Goal: Task Accomplishment & Management: Manage account settings

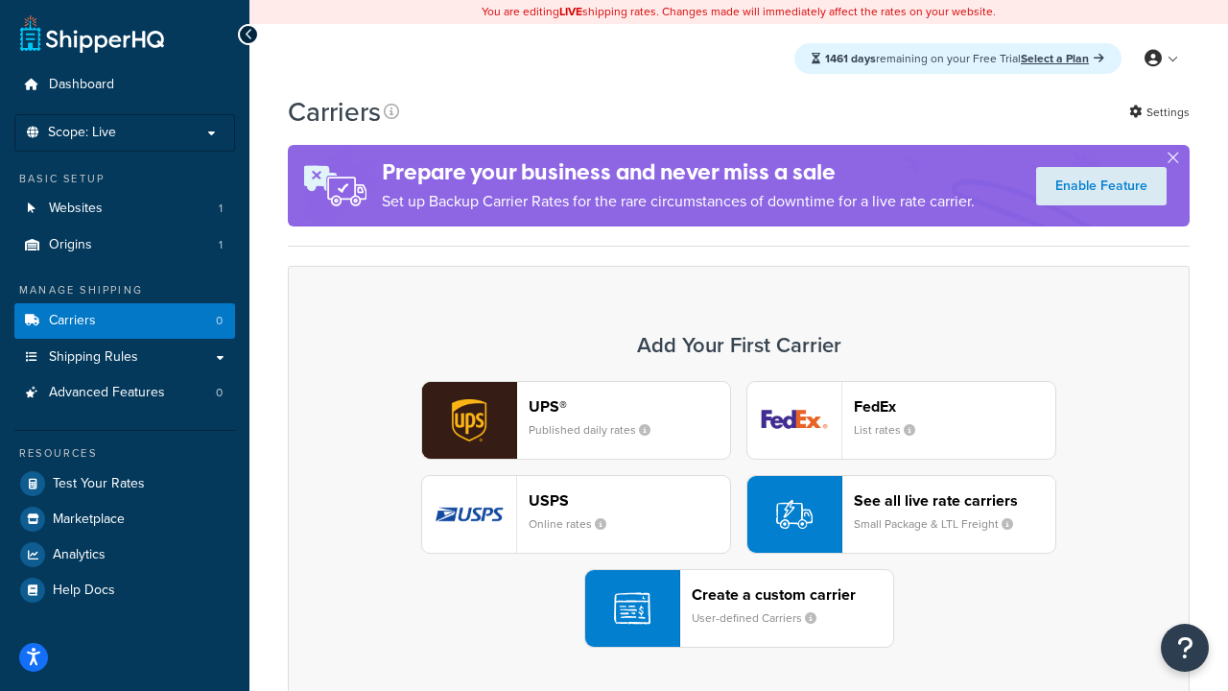
click at [739, 514] on div "UPS® Published daily rates FedEx List rates USPS Online rates See all live rate…" at bounding box center [738, 514] width 861 height 267
click at [954, 406] on header "FedEx" at bounding box center [954, 406] width 201 height 18
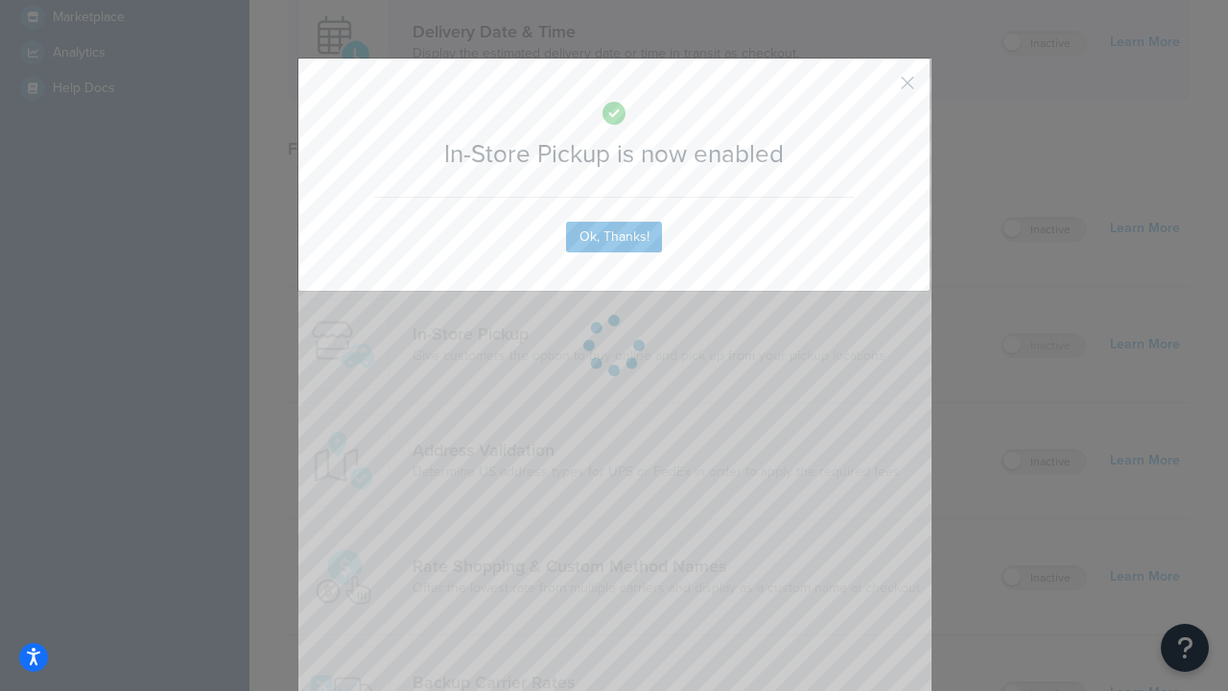
scroll to position [538, 0]
click at [879, 89] on button "button" at bounding box center [879, 89] width 5 height 5
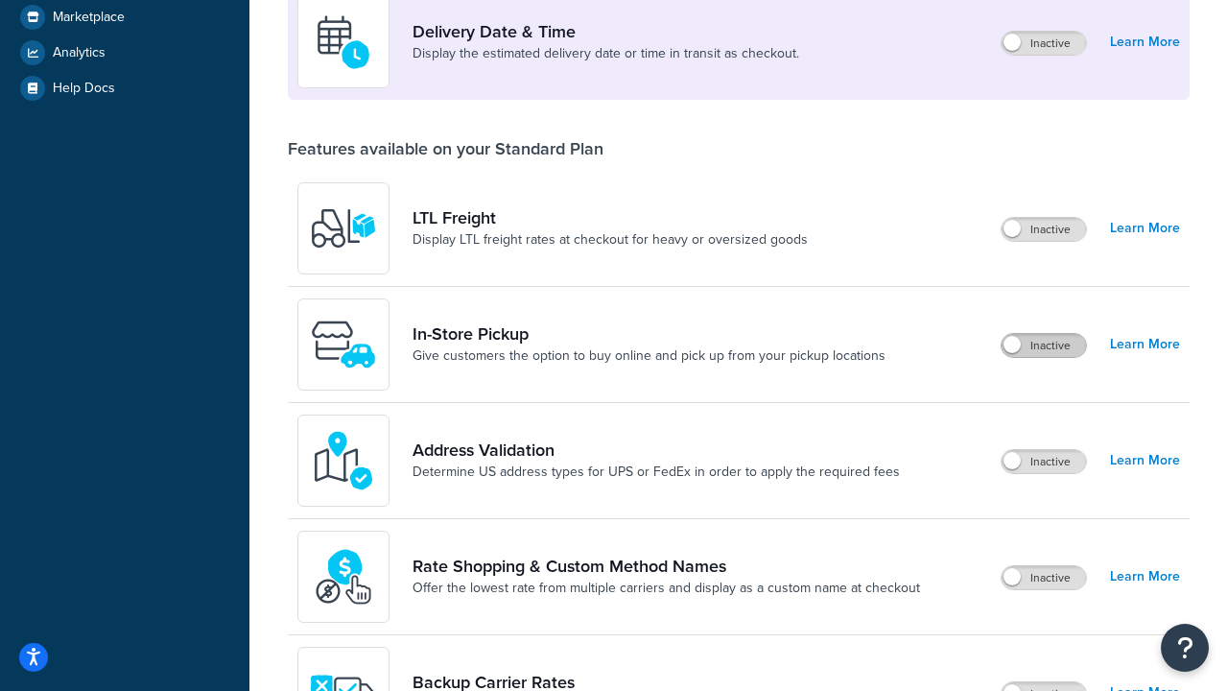
scroll to position [465, 0]
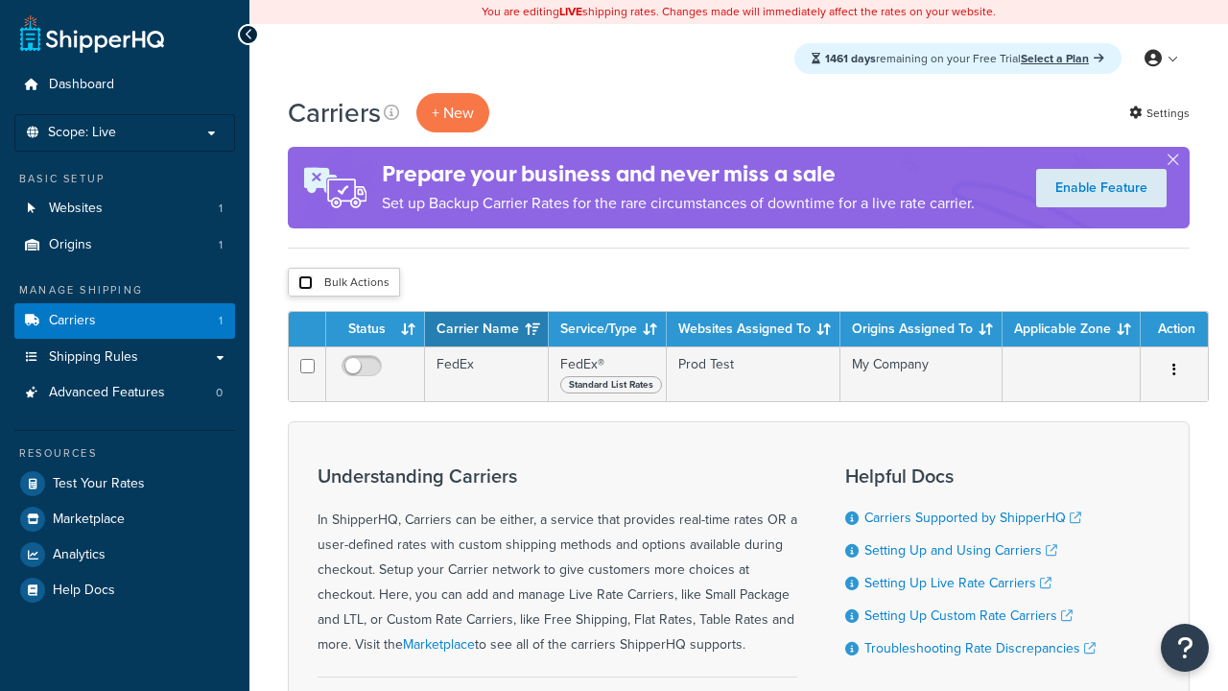
click at [305, 283] on input "checkbox" at bounding box center [305, 282] width 14 height 14
checkbox input "true"
click at [0, 0] on button "Delete" at bounding box center [0, 0] width 0 height 0
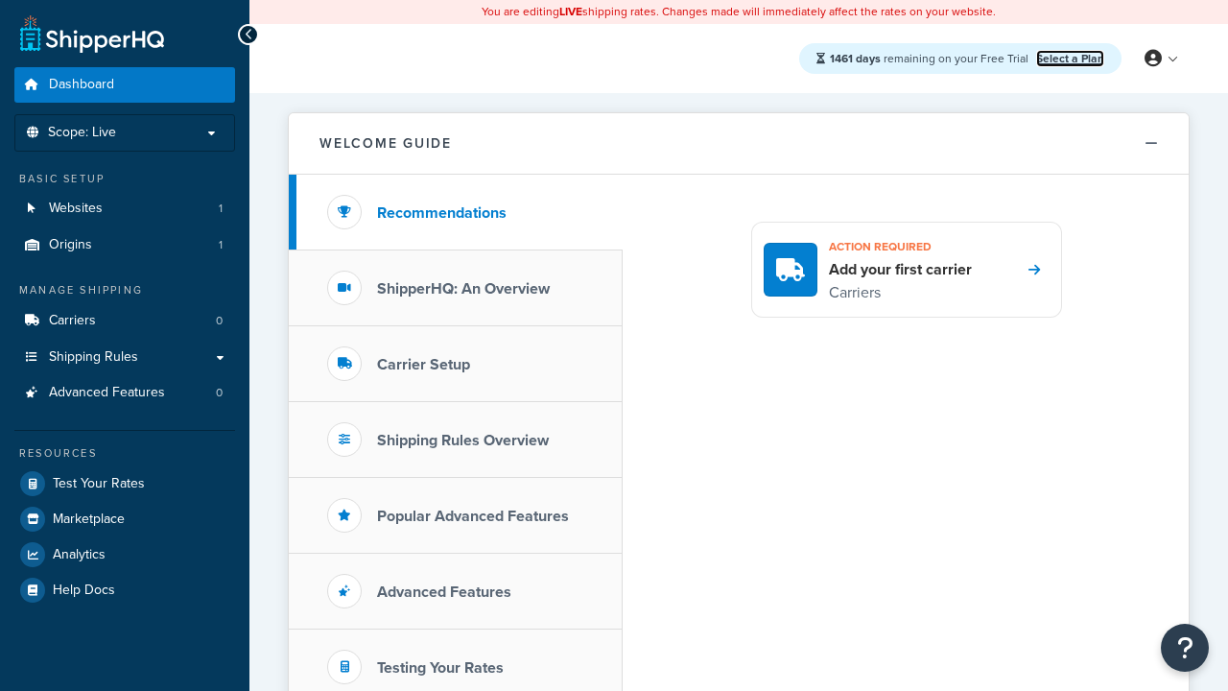
click at [1069, 58] on link "Select a Plan" at bounding box center [1070, 58] width 68 height 17
